Goal: Information Seeking & Learning: Learn about a topic

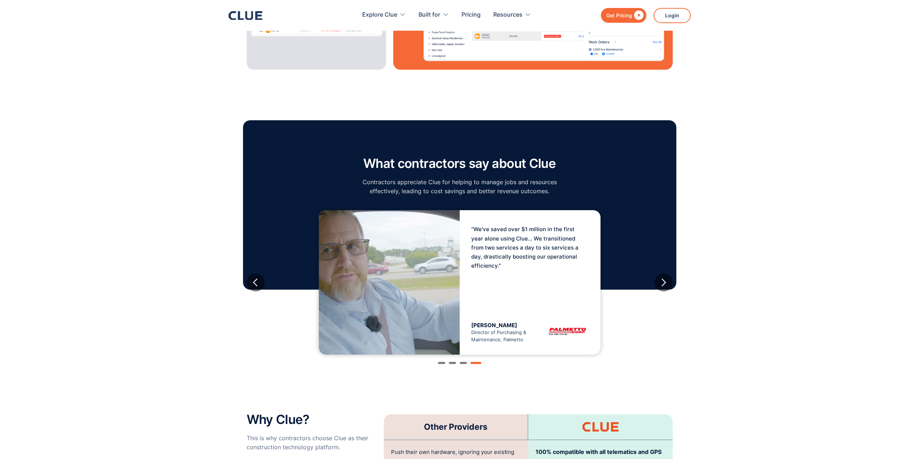
scroll to position [1084, 0]
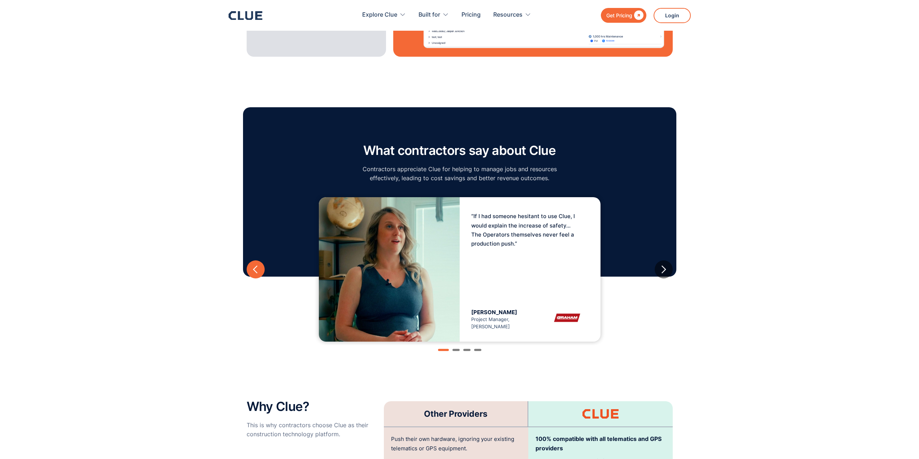
click at [257, 265] on div "previous slide" at bounding box center [255, 269] width 9 height 9
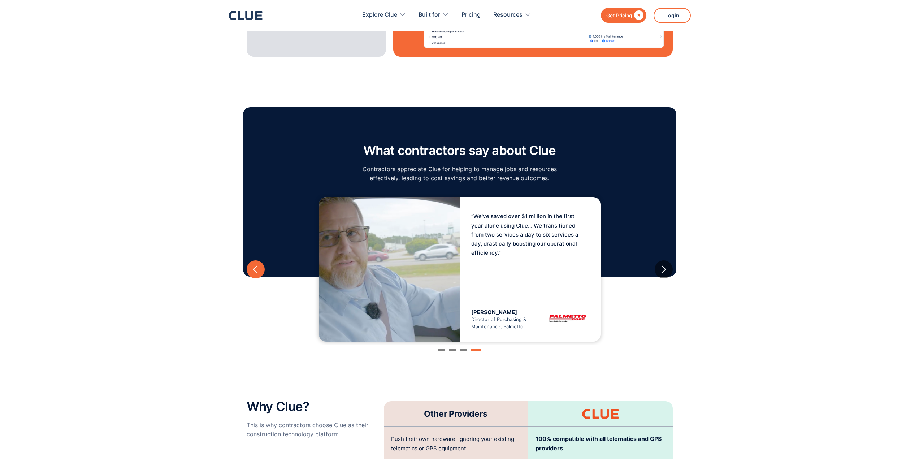
click at [254, 265] on div "previous slide" at bounding box center [255, 269] width 9 height 9
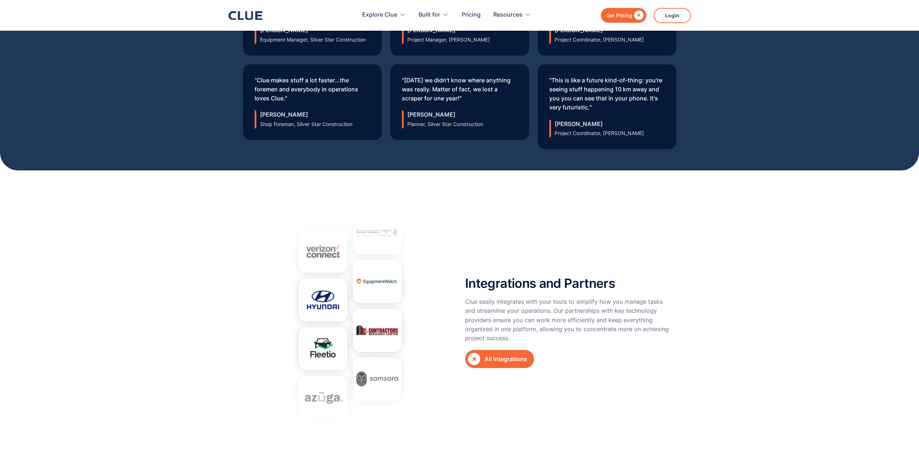
scroll to position [2456, 0]
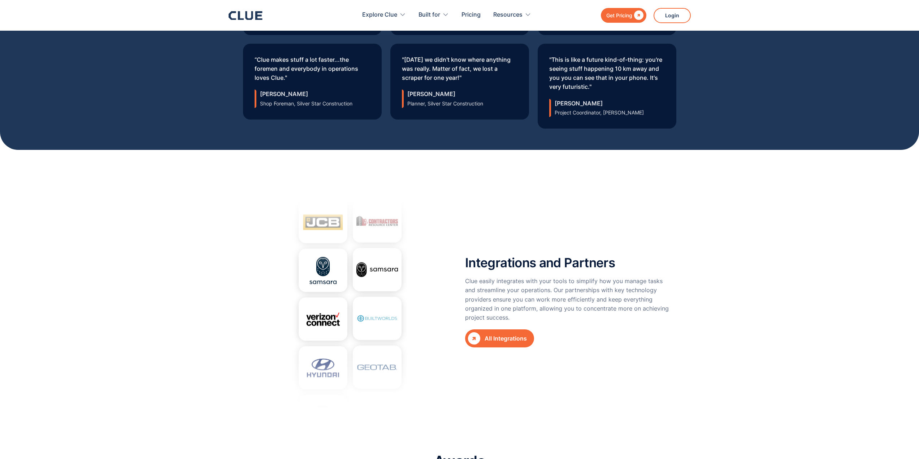
click at [495, 334] on div "All Integrations" at bounding box center [506, 338] width 42 height 9
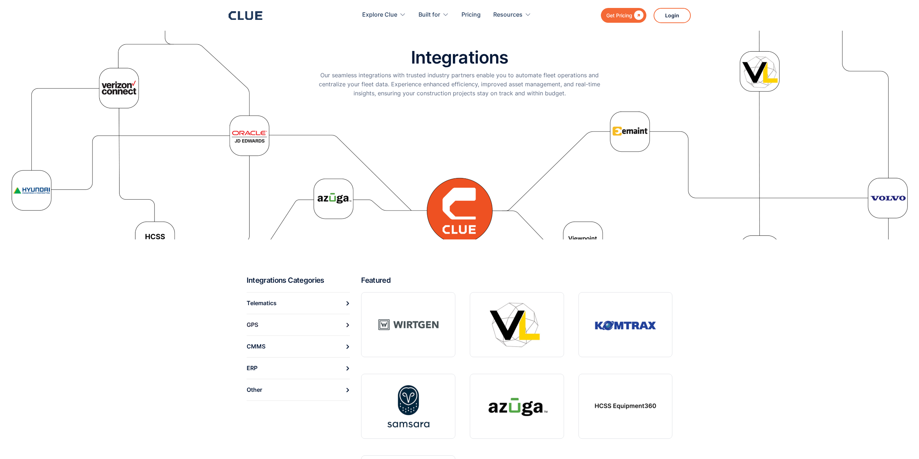
scroll to position [108, 0]
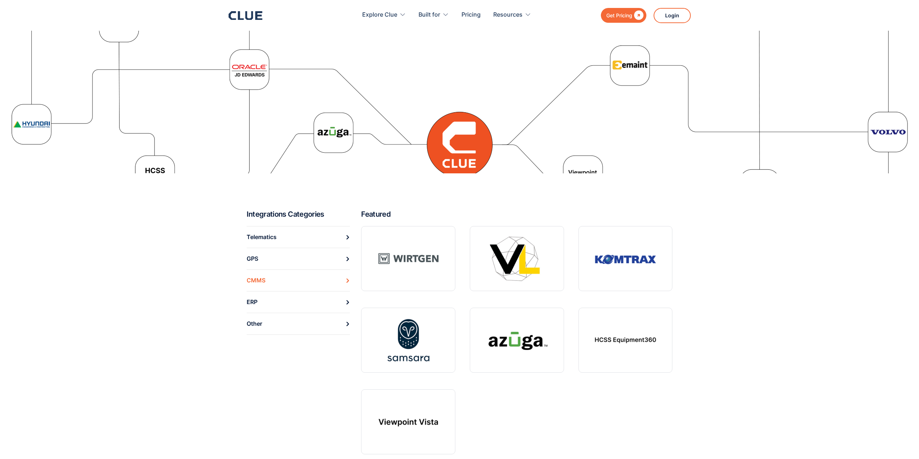
click at [262, 278] on div "CMMS" at bounding box center [256, 280] width 19 height 11
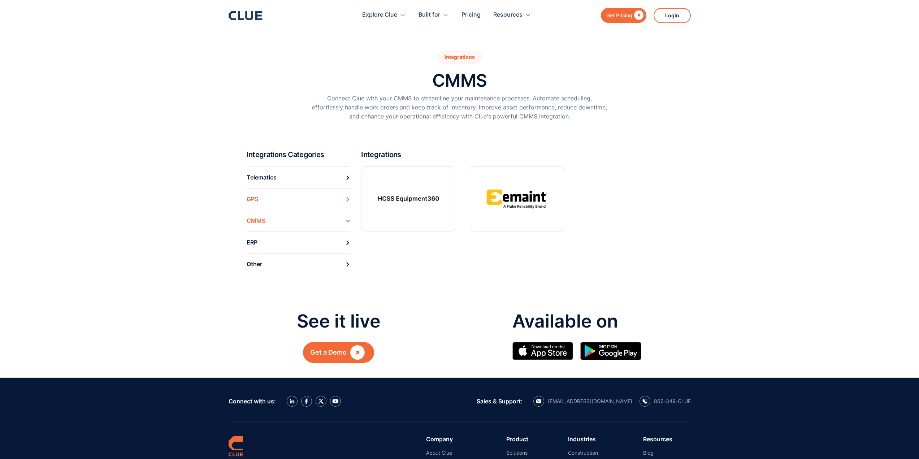
click at [254, 195] on div "GPS" at bounding box center [253, 199] width 12 height 11
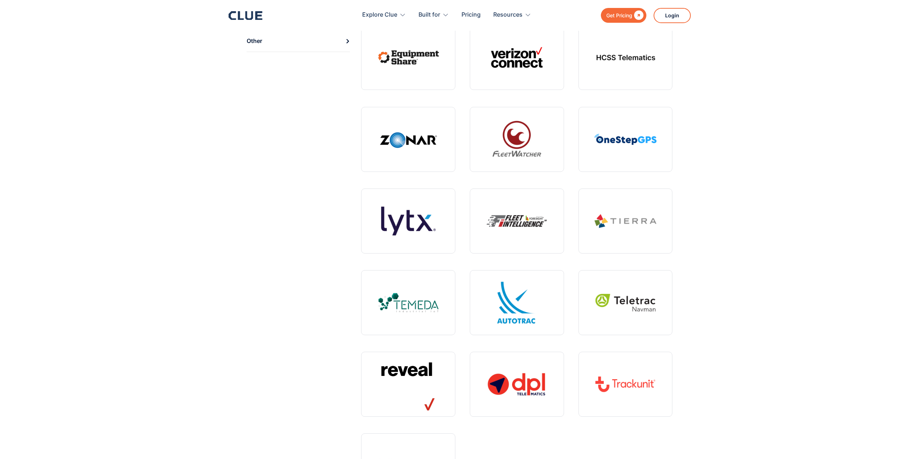
scroll to position [144, 0]
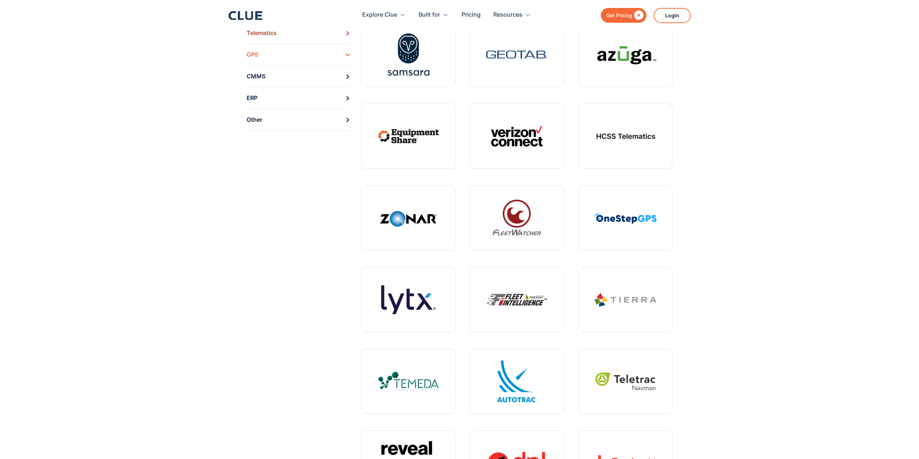
click at [257, 36] on div "Telematics" at bounding box center [262, 32] width 30 height 11
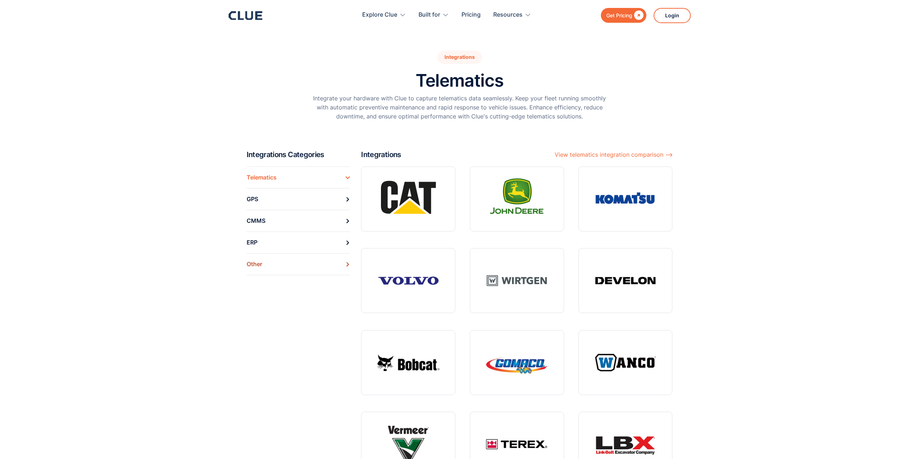
click at [258, 268] on div "Other" at bounding box center [255, 264] width 16 height 11
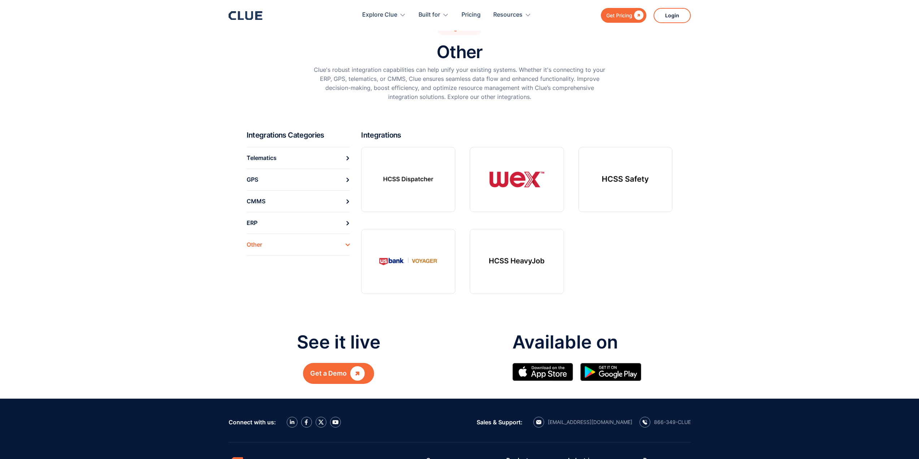
scroll to position [26, 0]
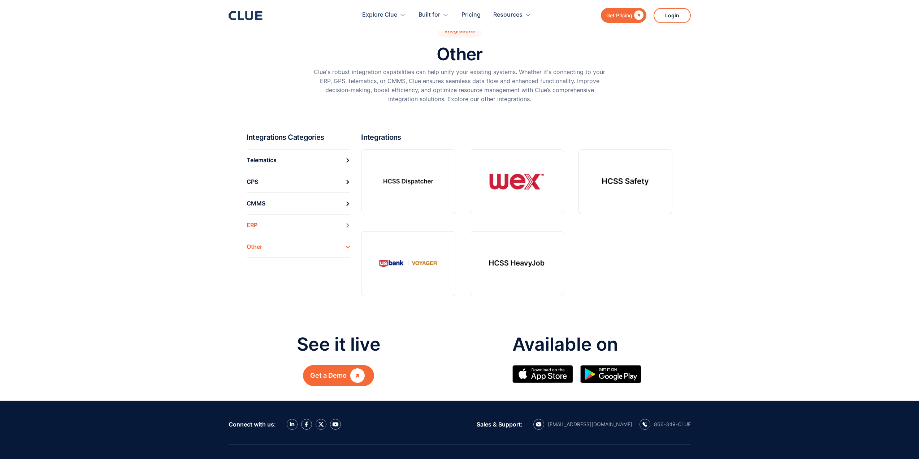
click at [255, 224] on div "ERP" at bounding box center [252, 225] width 11 height 11
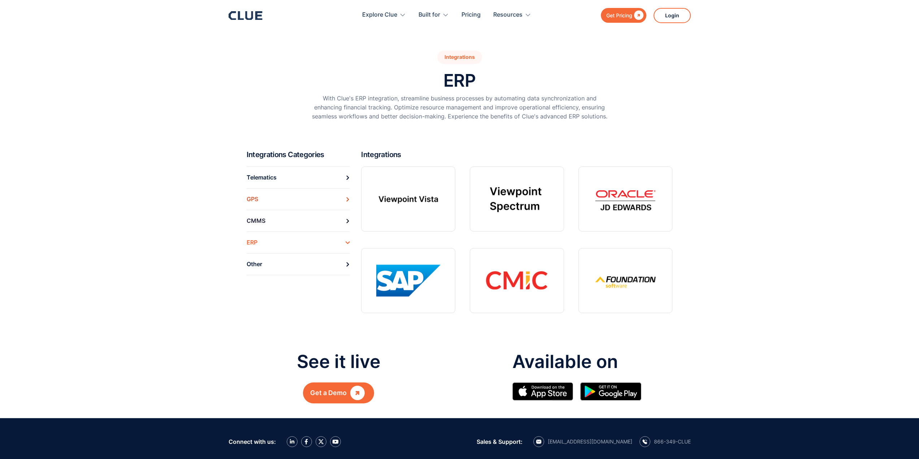
click at [251, 199] on div "GPS" at bounding box center [253, 199] width 12 height 11
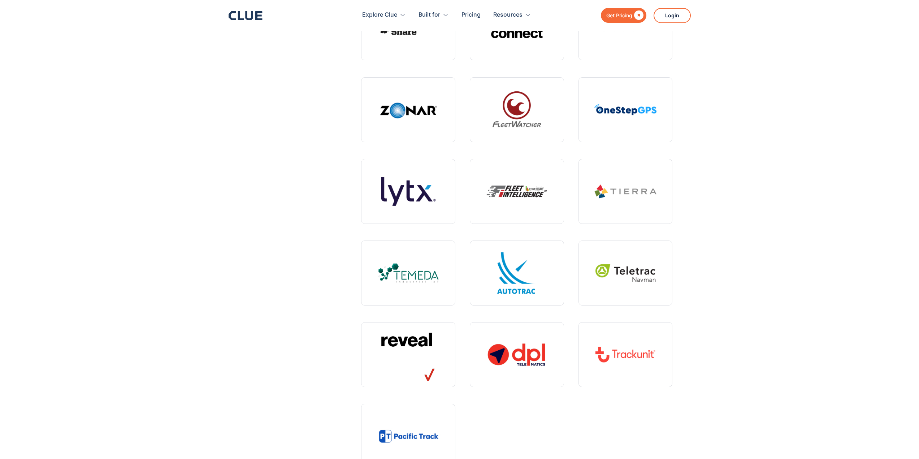
scroll to position [289, 0]
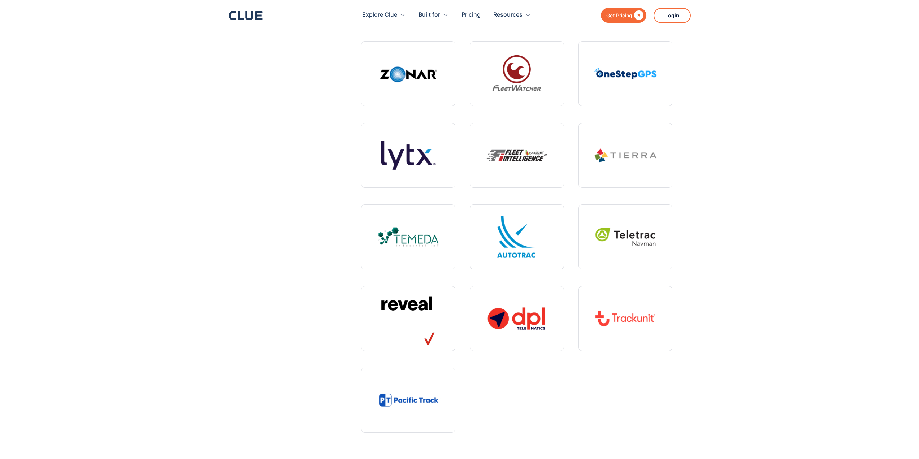
click at [242, 20] on div at bounding box center [246, 15] width 34 height 9
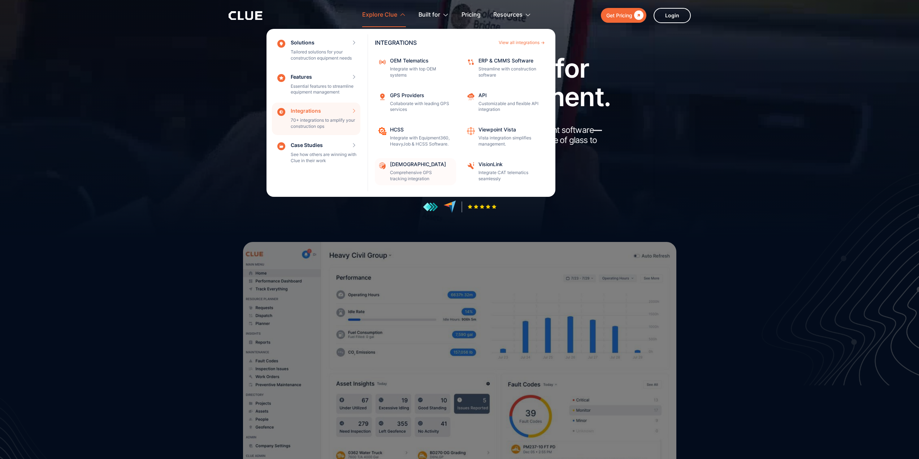
click at [403, 170] on p "Comprehensive GPS tracking integration" at bounding box center [420, 176] width 61 height 12
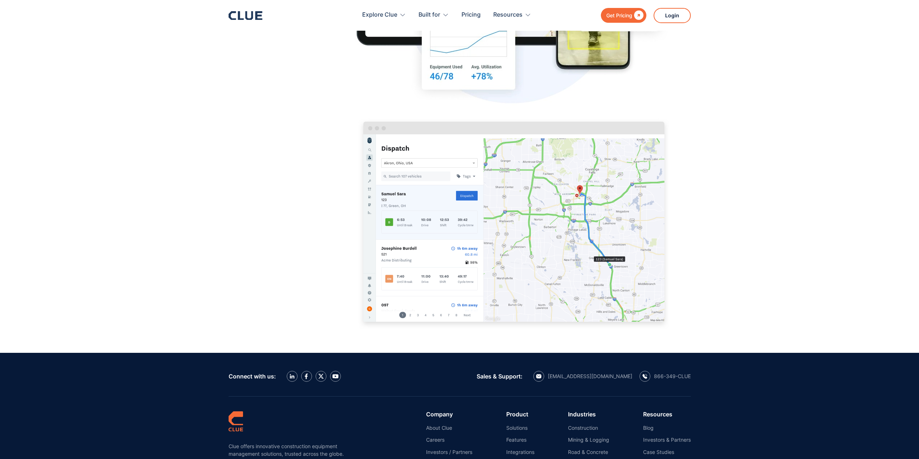
scroll to position [1223, 0]
